Goal: Find specific page/section: Find specific page/section

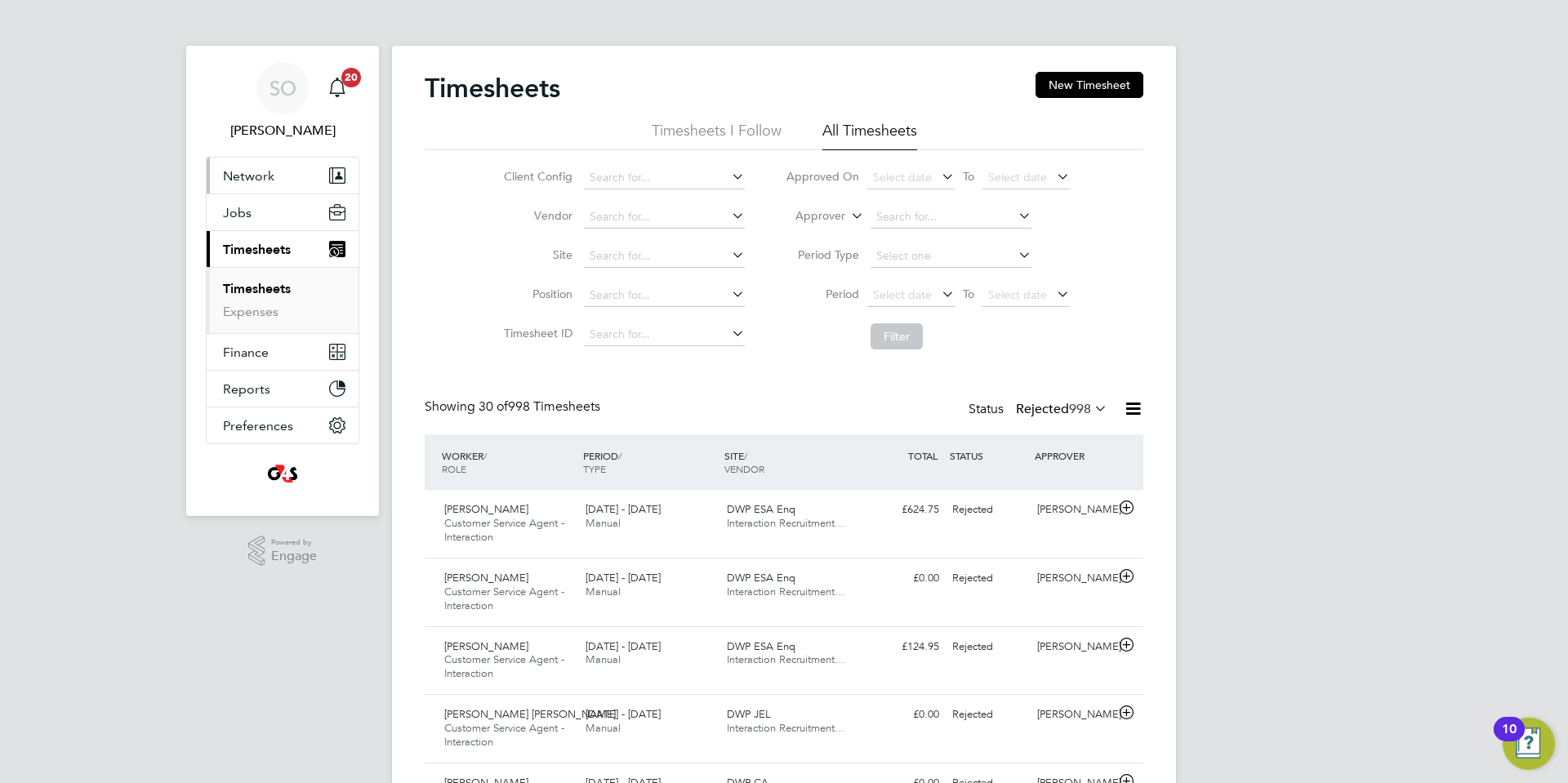
click at [251, 173] on span "Network" at bounding box center [249, 176] width 52 height 16
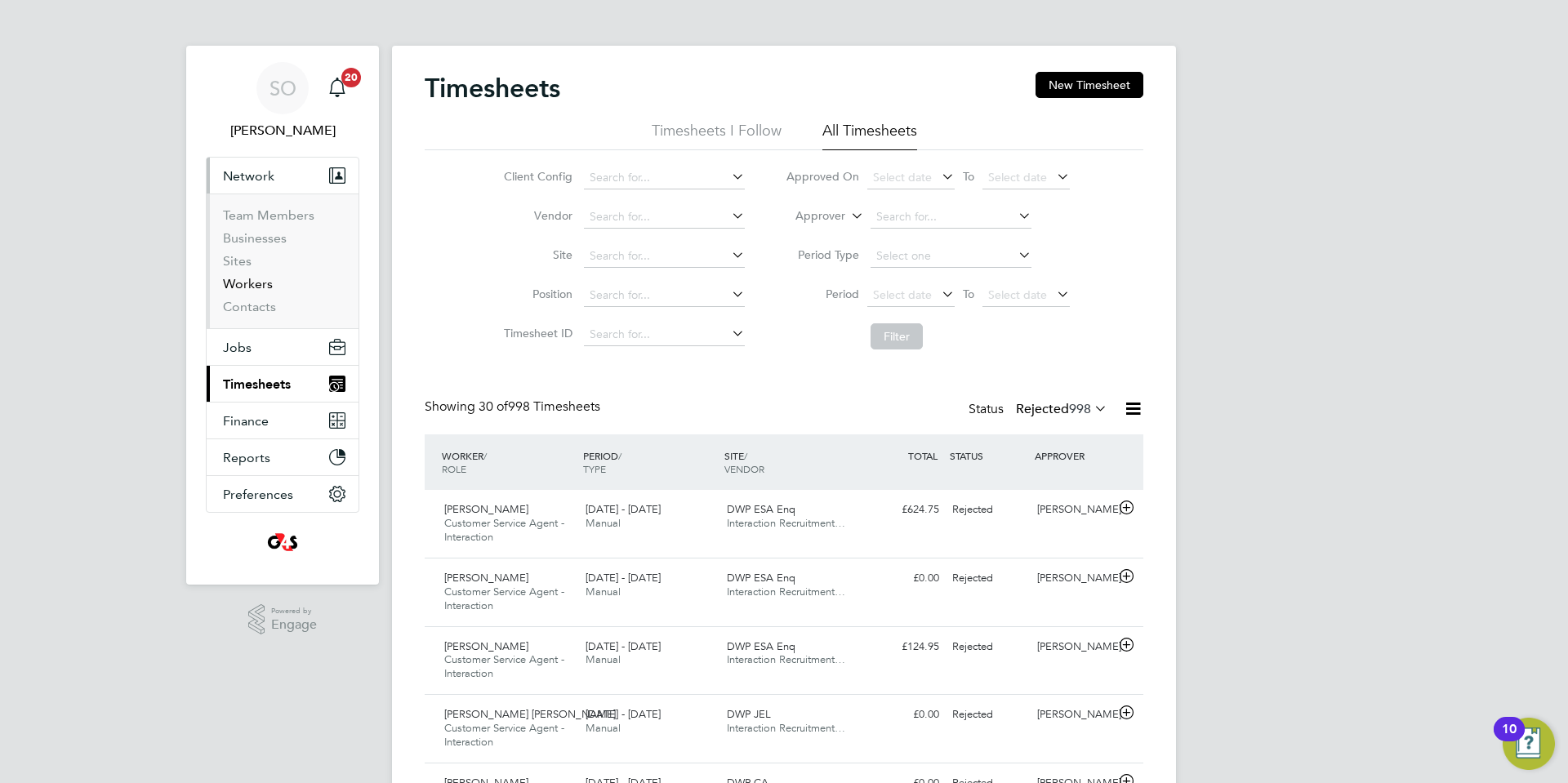
click at [259, 284] on link "Workers" at bounding box center [248, 284] width 50 height 16
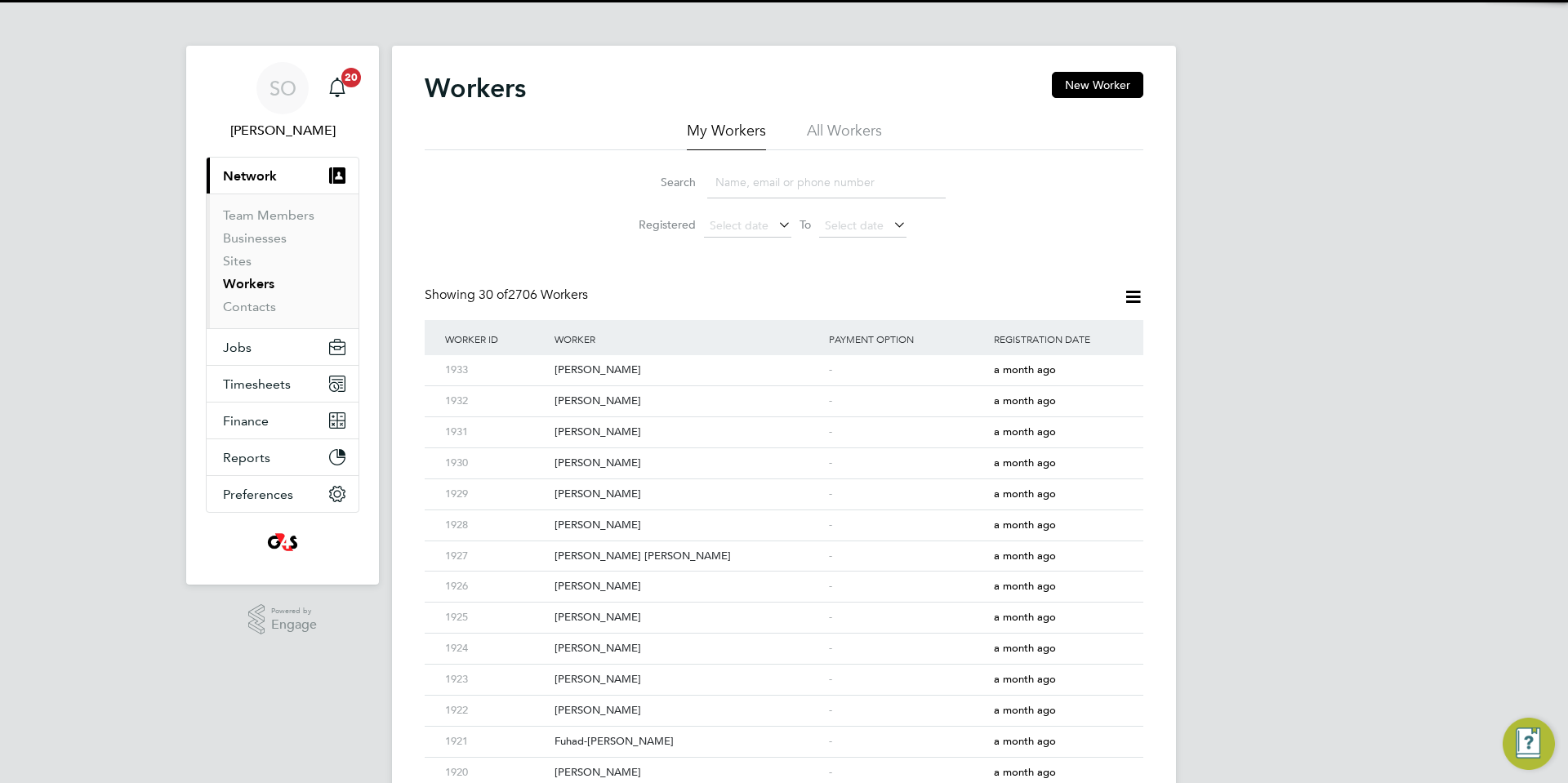
click at [843, 129] on li "All Workers" at bounding box center [845, 135] width 75 height 29
click at [792, 186] on input at bounding box center [826, 182] width 239 height 32
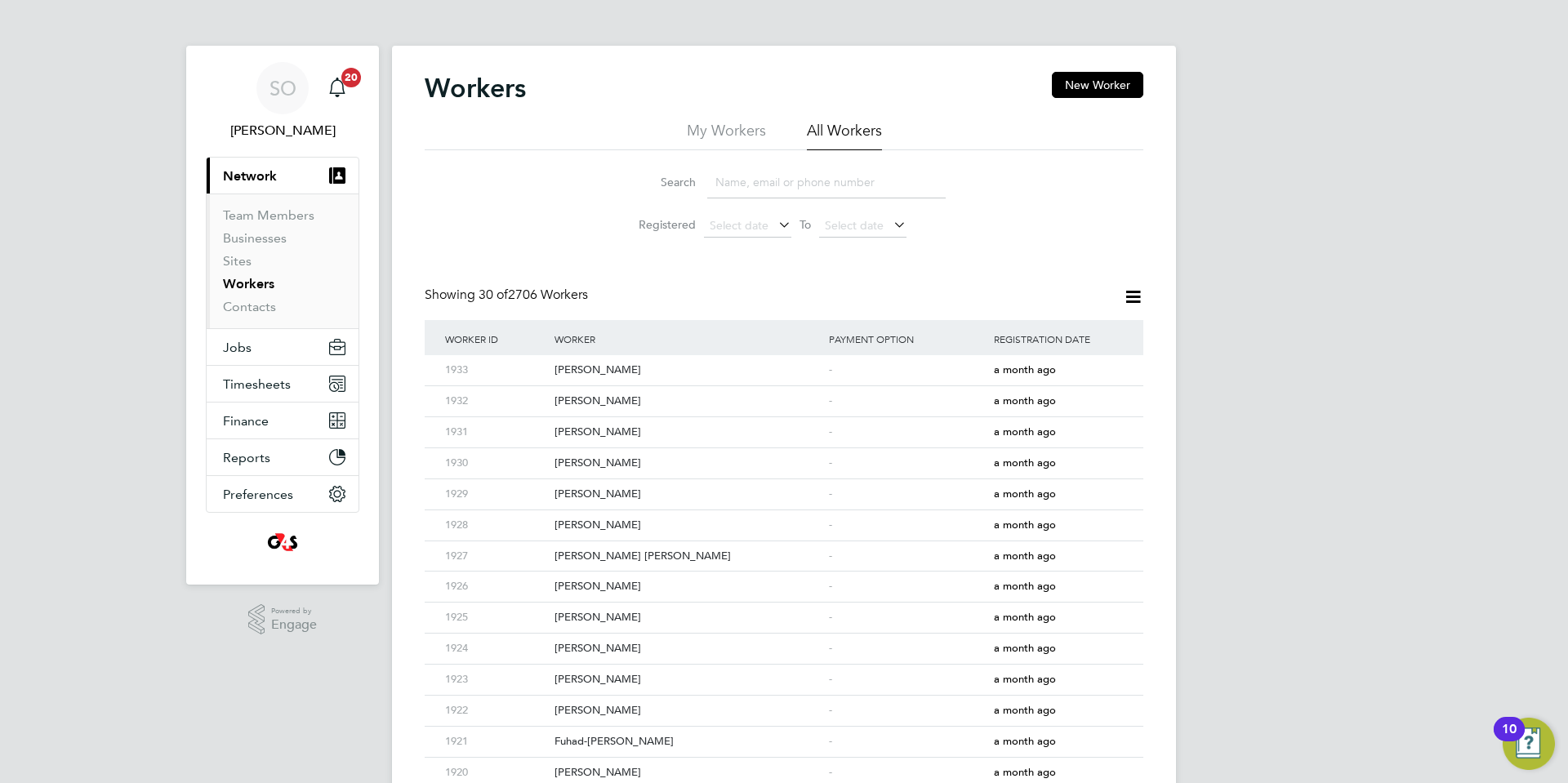
paste input "[PERSON_NAME]"
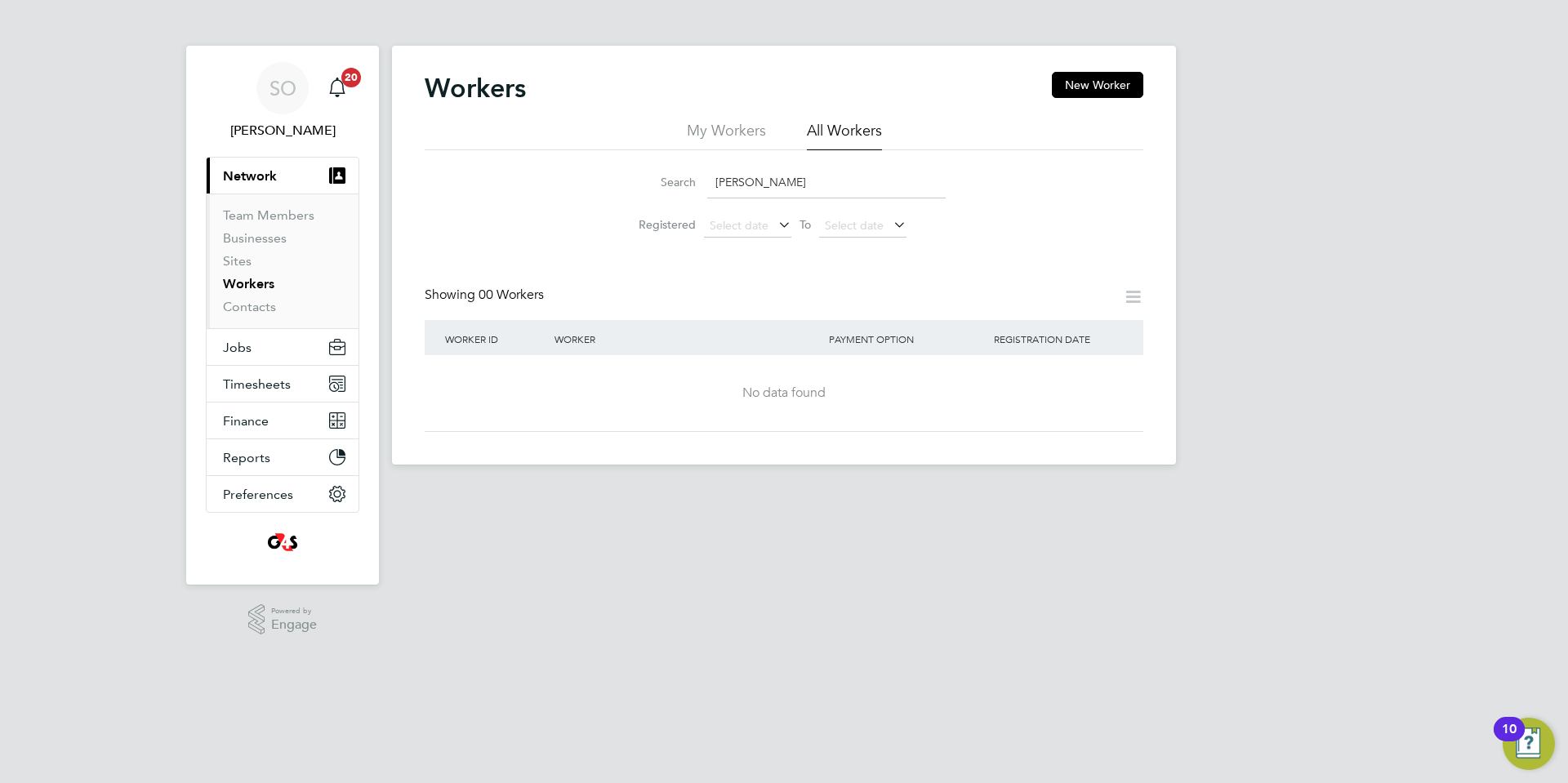
drag, startPoint x: 813, startPoint y: 176, endPoint x: 636, endPoint y: 181, distance: 177.1
click at [636, 181] on div "Search [PERSON_NAME]" at bounding box center [784, 182] width 324 height 32
paste input "[PERSON_NAME] Cuthbertso"
drag, startPoint x: 812, startPoint y: 180, endPoint x: 540, endPoint y: 180, distance: 272.0
click at [540, 180] on div "Search [PERSON_NAME] [PERSON_NAME] Registered Select date To Select date" at bounding box center [784, 198] width 719 height 96
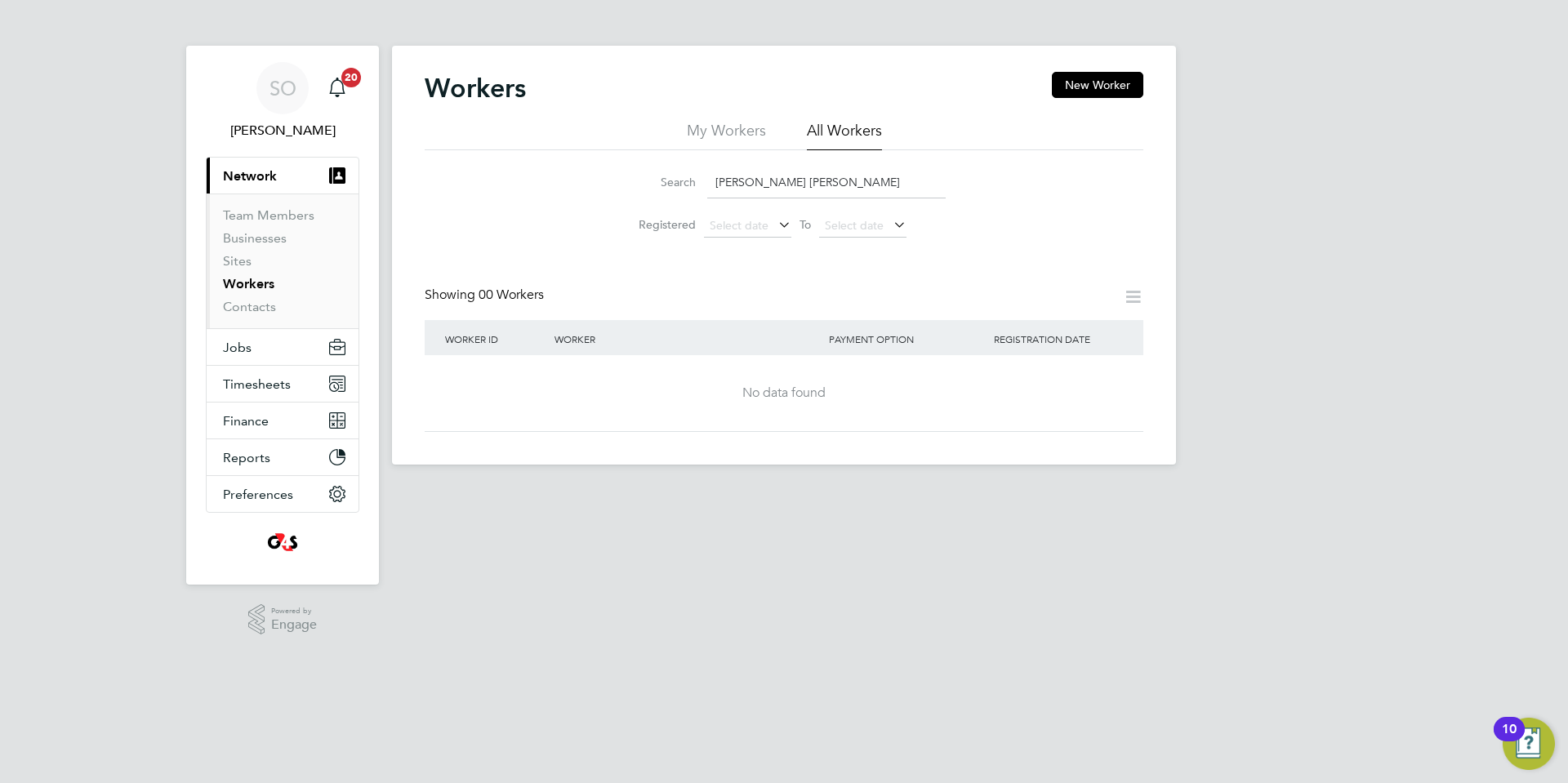
paste input "Osuchukwus"
drag, startPoint x: 683, startPoint y: 184, endPoint x: 523, endPoint y: 186, distance: 160.0
click at [523, 186] on div "Search Osuchukwus Registered Select date To Select date" at bounding box center [784, 198] width 719 height 96
paste input "Chioma"
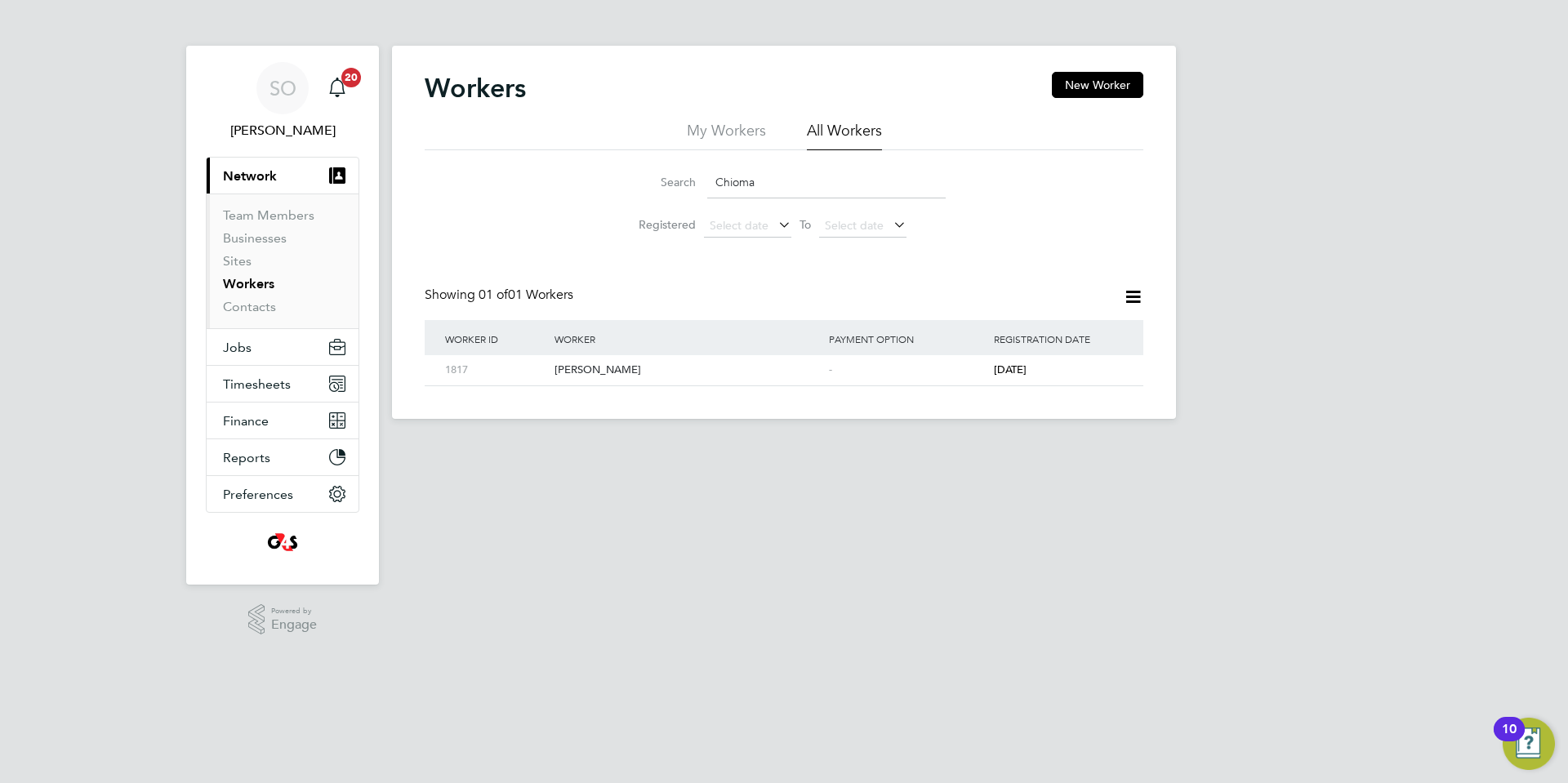
drag, startPoint x: 770, startPoint y: 179, endPoint x: 592, endPoint y: 177, distance: 178.0
click at [593, 176] on div "Search Chioma Registered Select date To Select date" at bounding box center [784, 198] width 719 height 96
type input "chid"
click at [797, 184] on input "chid" at bounding box center [826, 182] width 239 height 32
